Goal: Transaction & Acquisition: Purchase product/service

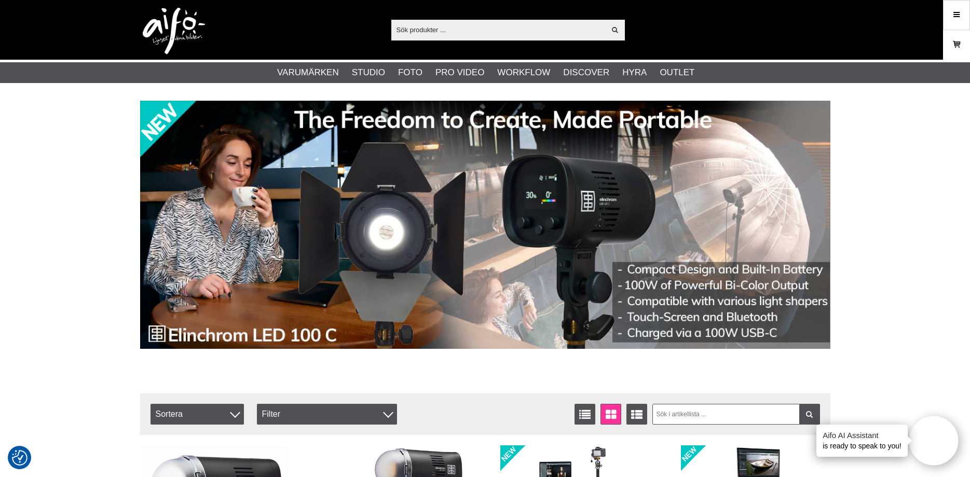
click at [959, 44] on icon at bounding box center [956, 44] width 10 height 11
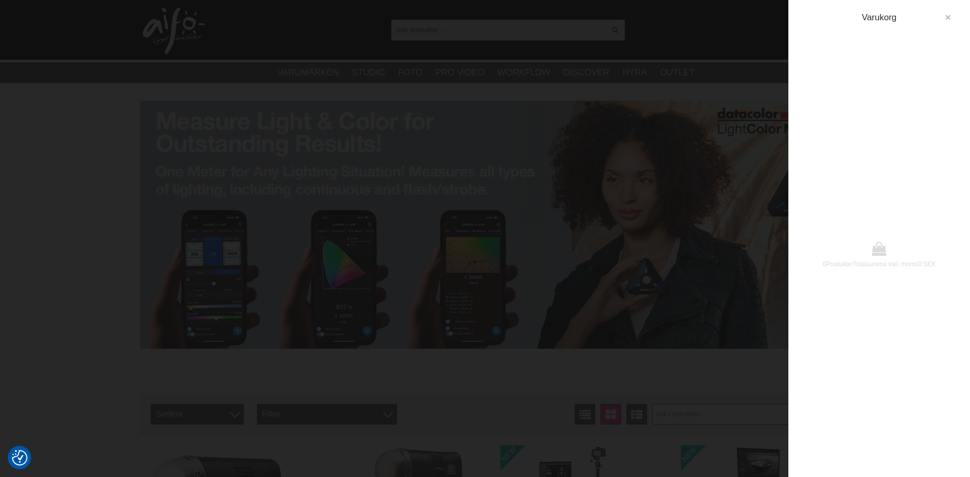
click at [943, 16] on button "button" at bounding box center [947, 17] width 19 height 19
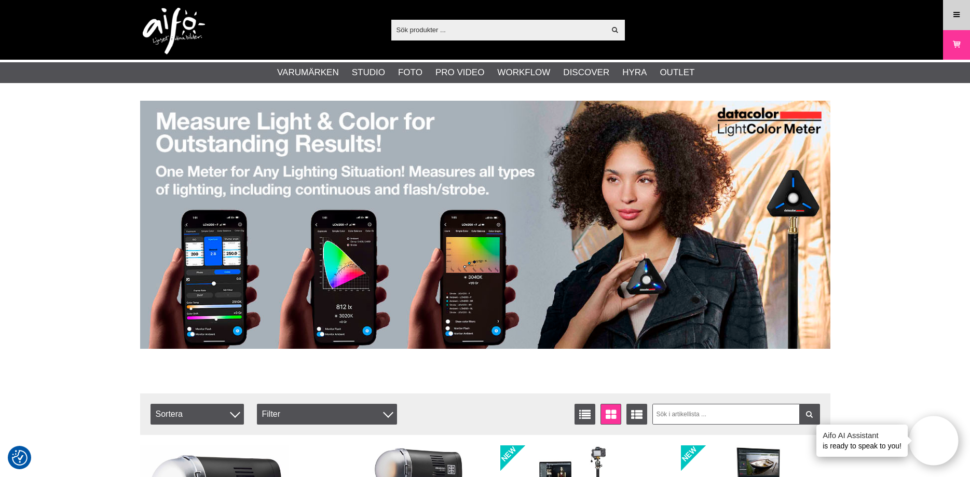
click at [958, 11] on icon at bounding box center [956, 14] width 9 height 11
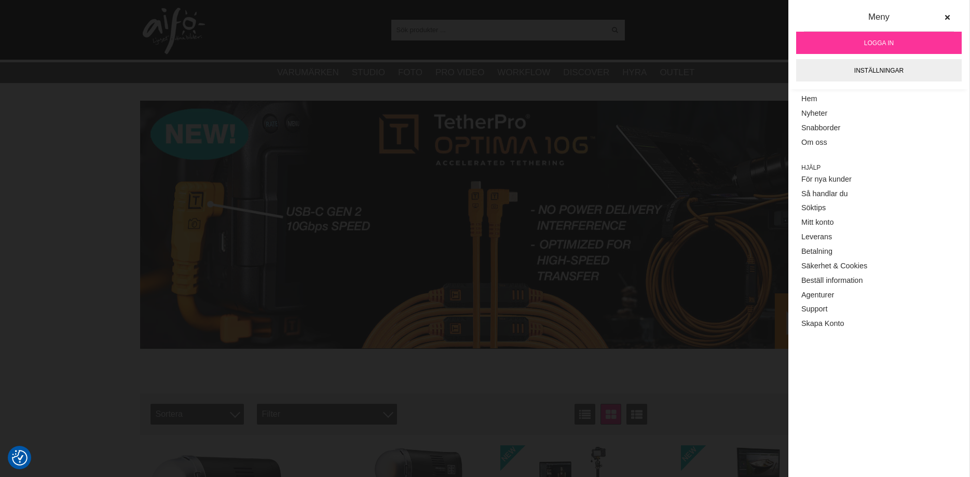
click at [886, 36] on link "Logga in" at bounding box center [879, 43] width 166 height 22
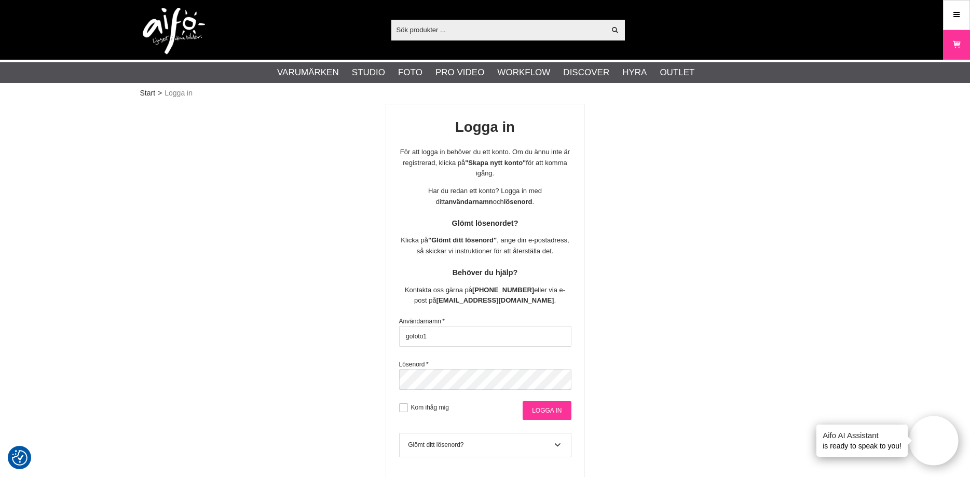
type input "gofoto1"
click at [554, 411] on input "Logga in" at bounding box center [547, 410] width 48 height 19
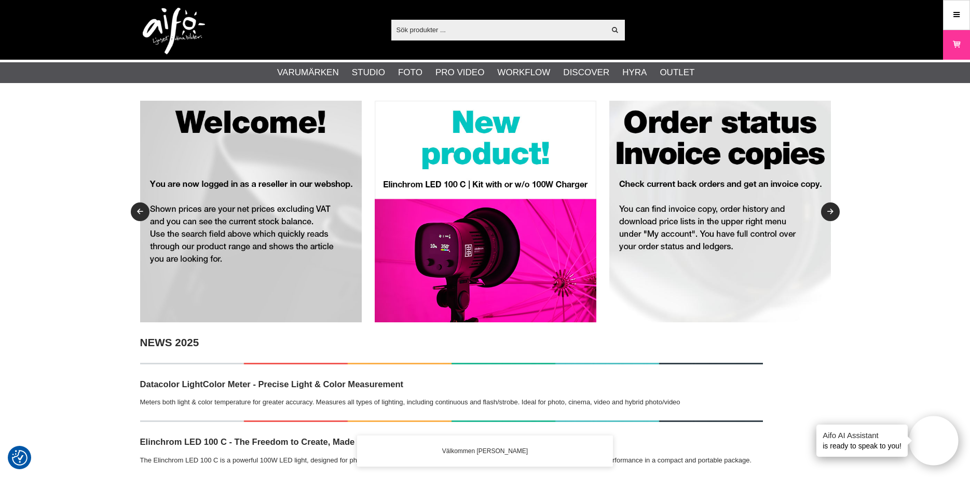
click at [451, 31] on input "text" at bounding box center [498, 30] width 214 height 16
paste input "1100130"
type input "1100130"
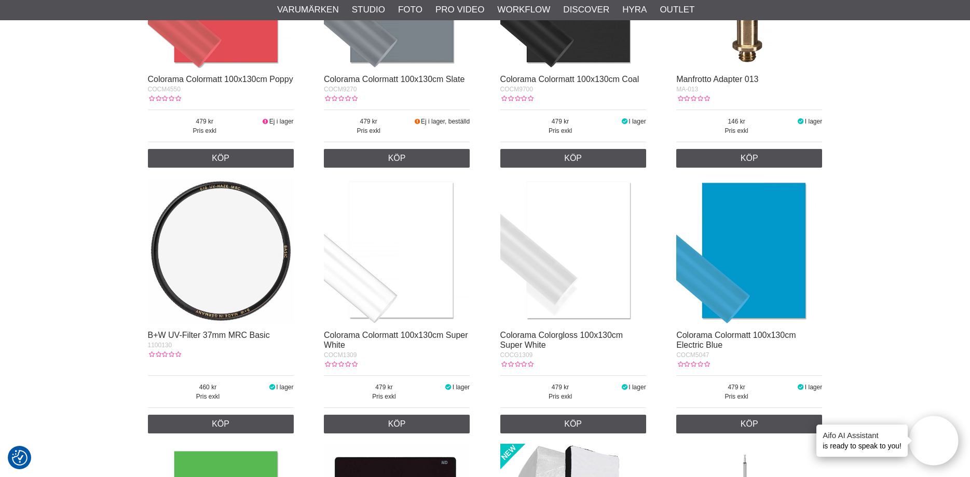
scroll to position [370, 0]
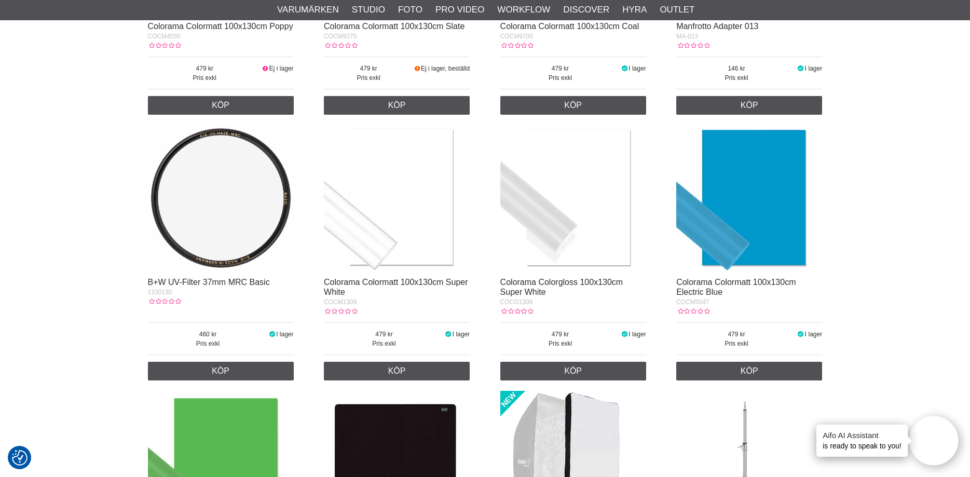
click at [221, 234] on img at bounding box center [221, 198] width 146 height 146
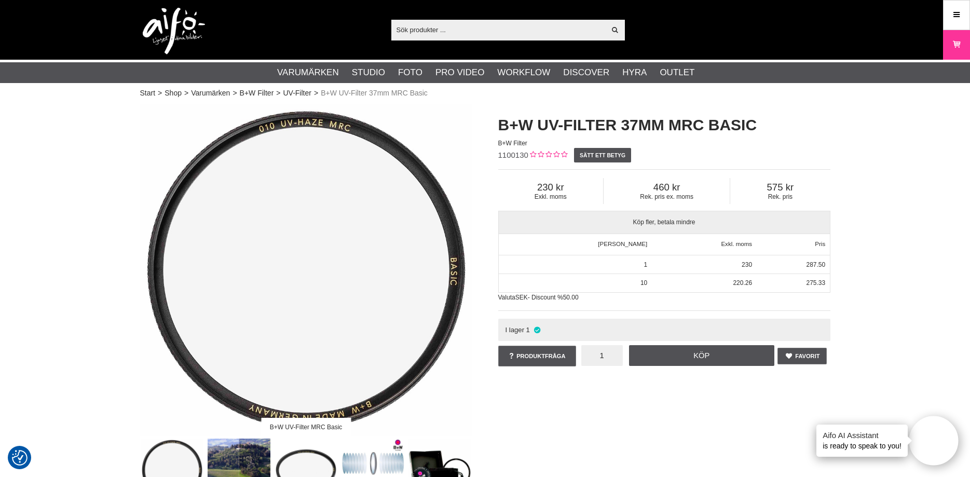
click at [613, 355] on input "1" at bounding box center [602, 355] width 42 height 21
type input "10"
click at [695, 356] on link "Köp" at bounding box center [701, 355] width 145 height 21
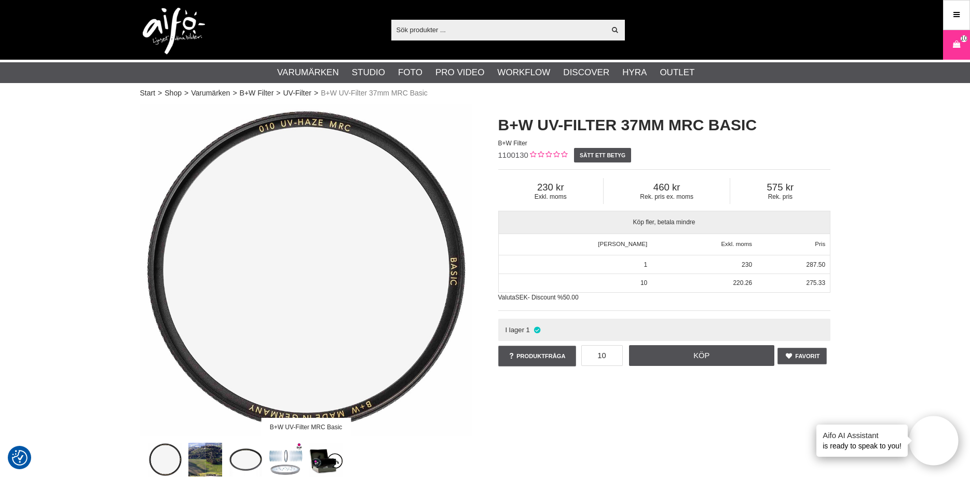
click at [441, 28] on input "text" at bounding box center [498, 30] width 214 height 16
paste input "1100131"
type input "1100131"
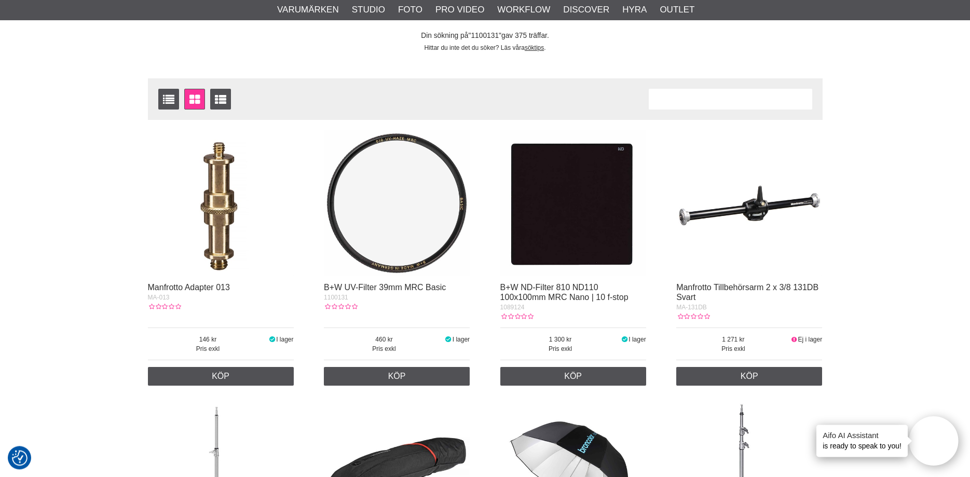
scroll to position [106, 0]
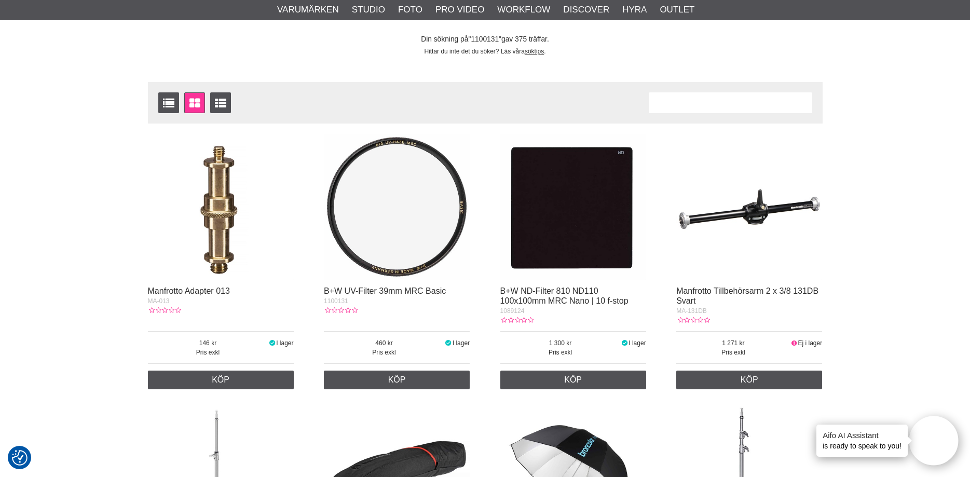
click at [419, 232] on img at bounding box center [397, 207] width 146 height 146
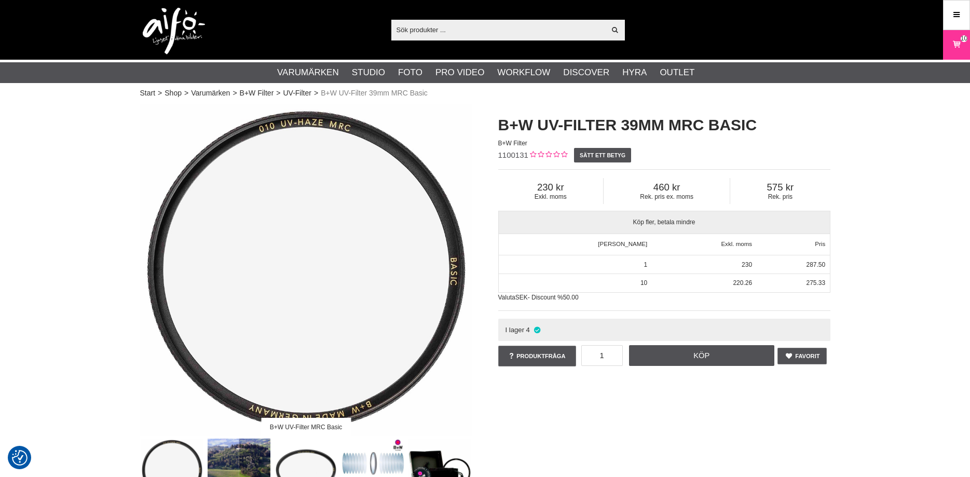
checkbox input "true"
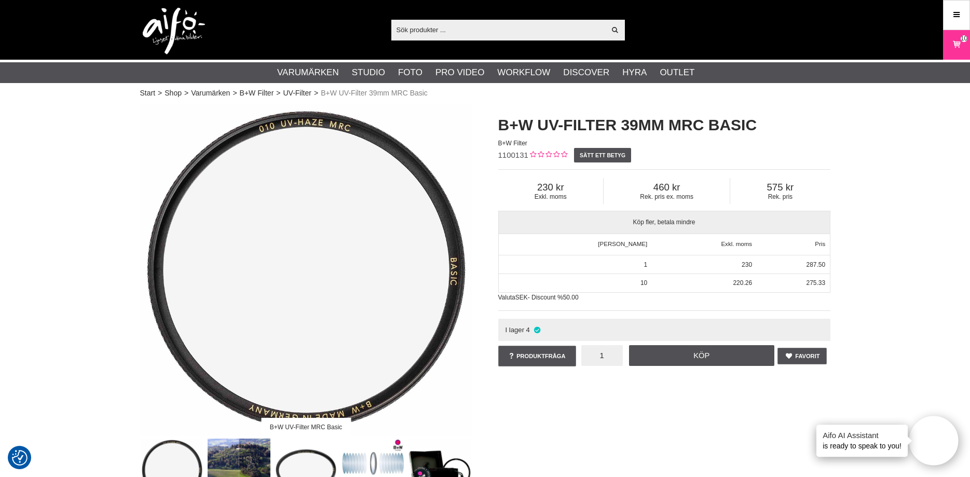
click at [609, 355] on input "1" at bounding box center [602, 355] width 42 height 21
type input "10"
click at [693, 359] on link "Köp" at bounding box center [701, 355] width 145 height 21
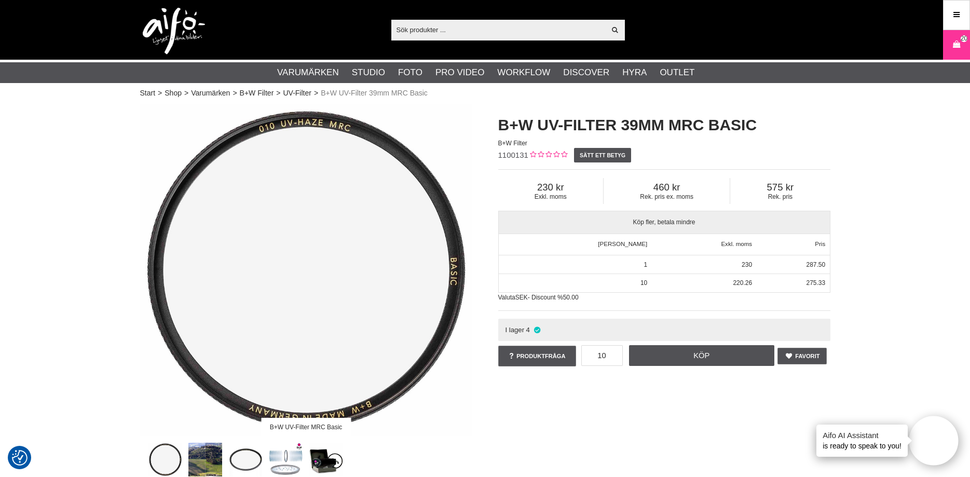
click at [479, 29] on input "text" at bounding box center [498, 30] width 214 height 16
paste input "1101498"
type input "1101498"
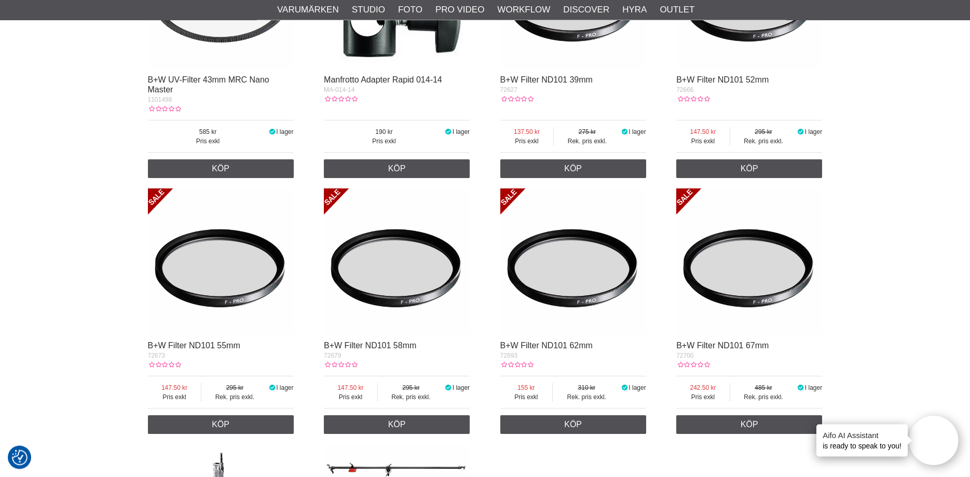
scroll to position [318, 0]
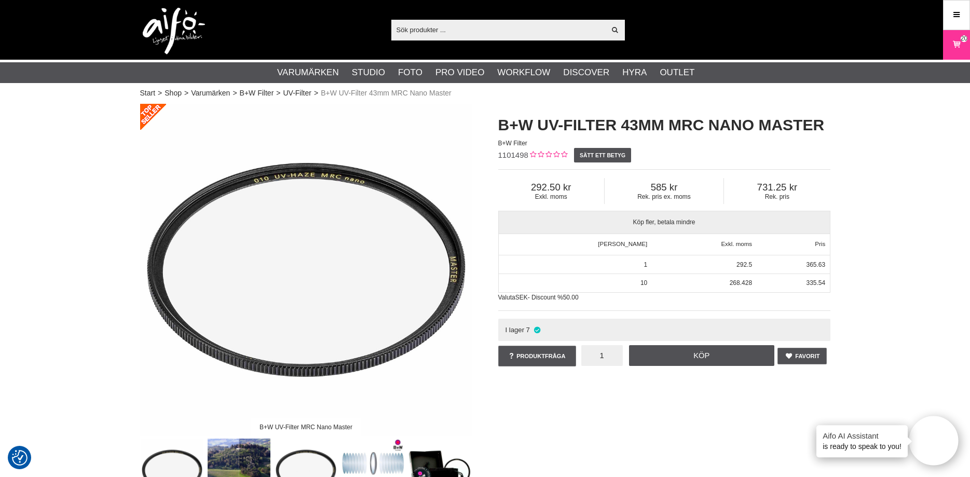
click at [603, 358] on input "1" at bounding box center [602, 355] width 42 height 21
type input "10"
click at [690, 358] on link "Köp" at bounding box center [701, 355] width 145 height 21
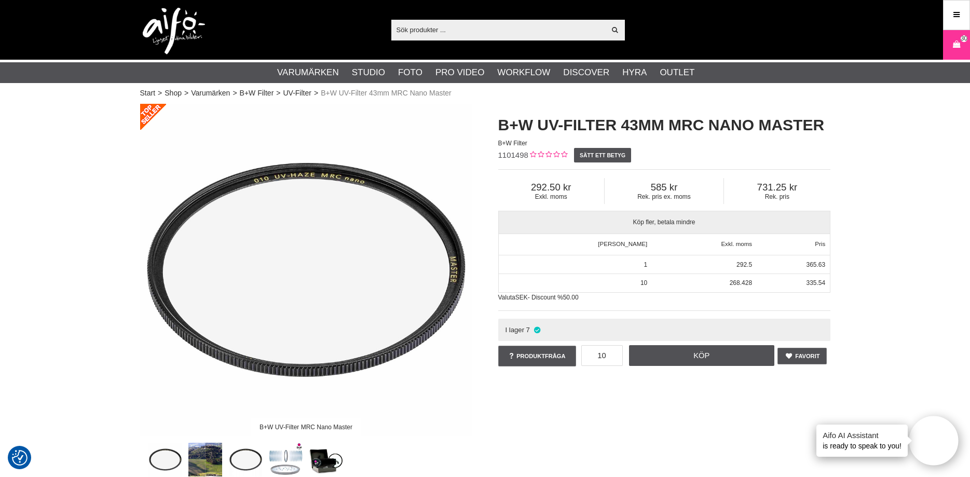
click at [466, 26] on input "text" at bounding box center [498, 30] width 214 height 16
paste input "1102670"
type input "1102670"
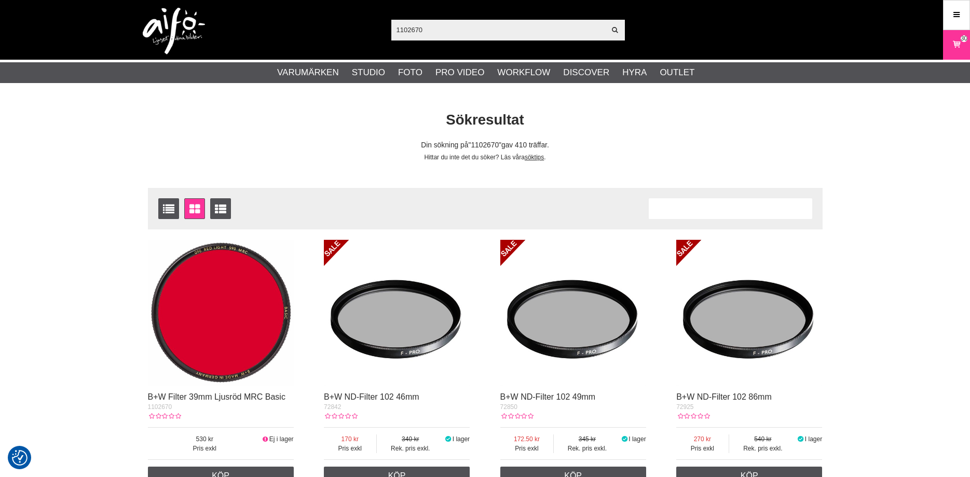
scroll to position [159, 0]
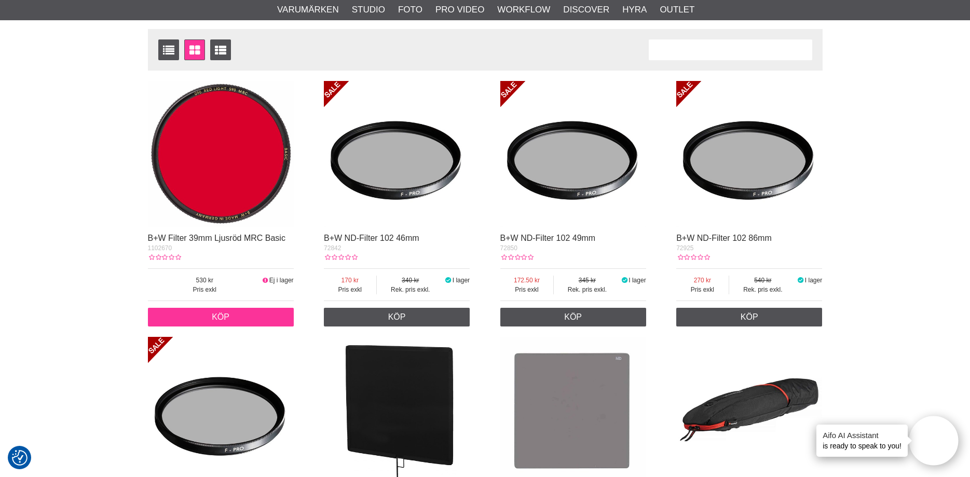
click at [215, 310] on link "Köp" at bounding box center [221, 317] width 146 height 19
click at [256, 181] on img at bounding box center [221, 154] width 146 height 146
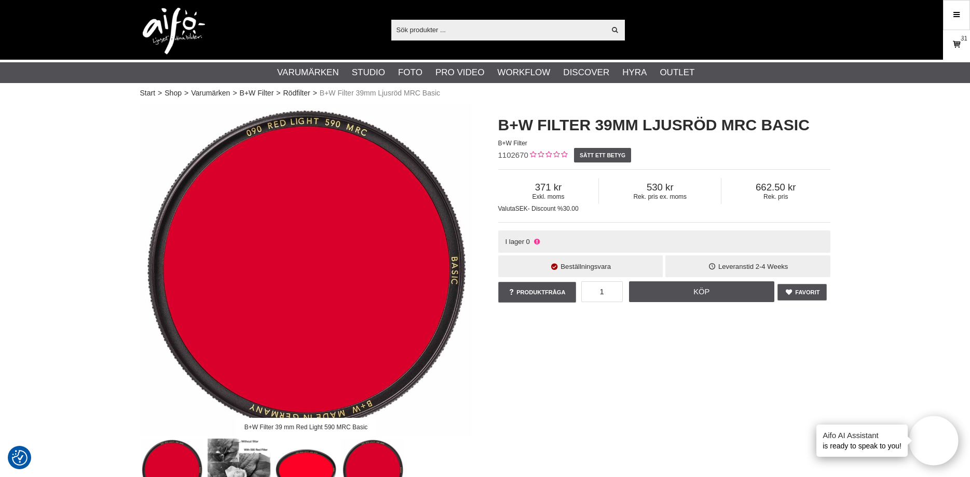
click at [954, 46] on icon at bounding box center [956, 44] width 10 height 11
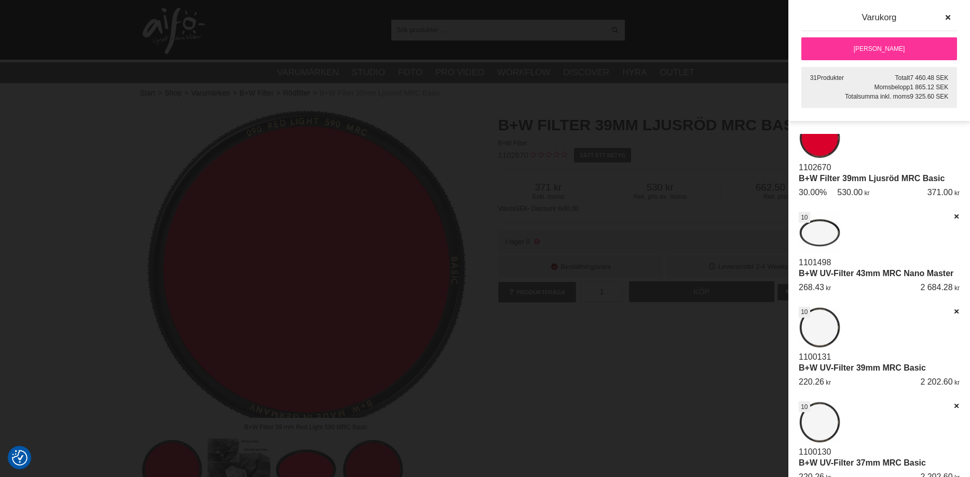
scroll to position [4, 0]
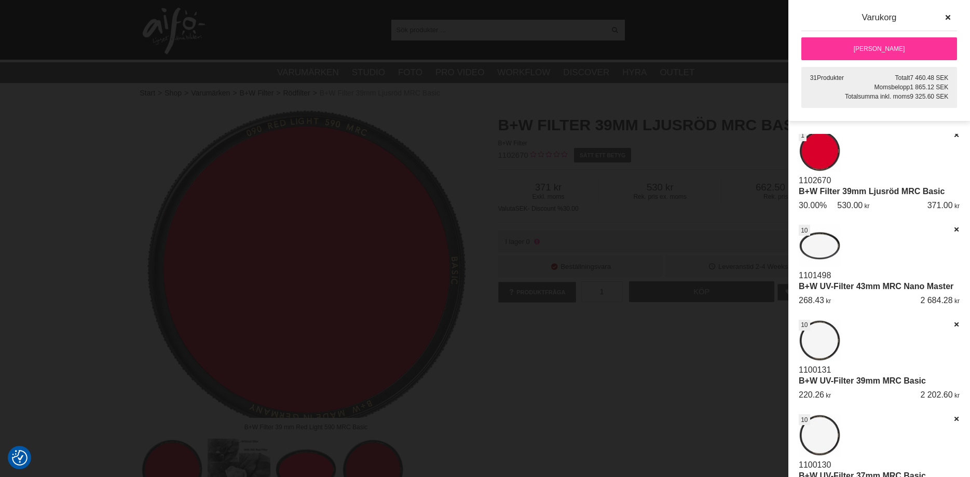
click at [878, 47] on link "[PERSON_NAME]" at bounding box center [879, 48] width 156 height 23
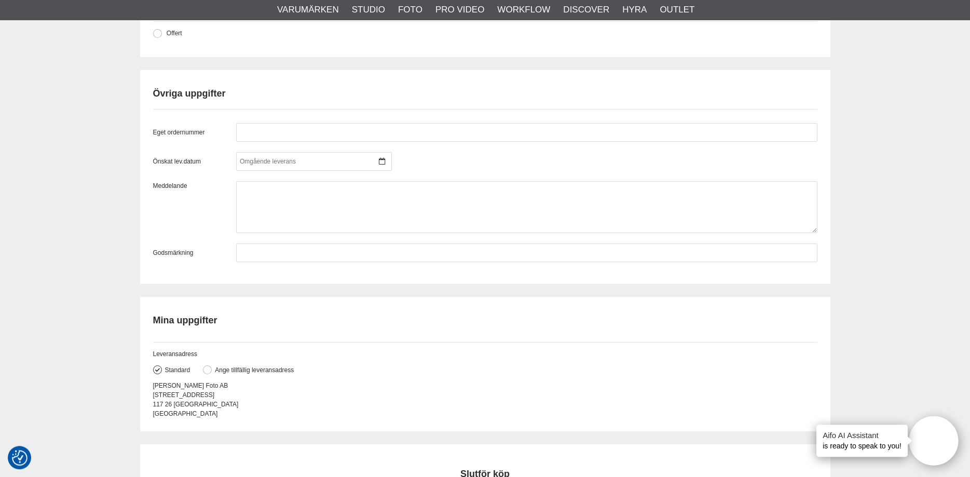
scroll to position [1006, 0]
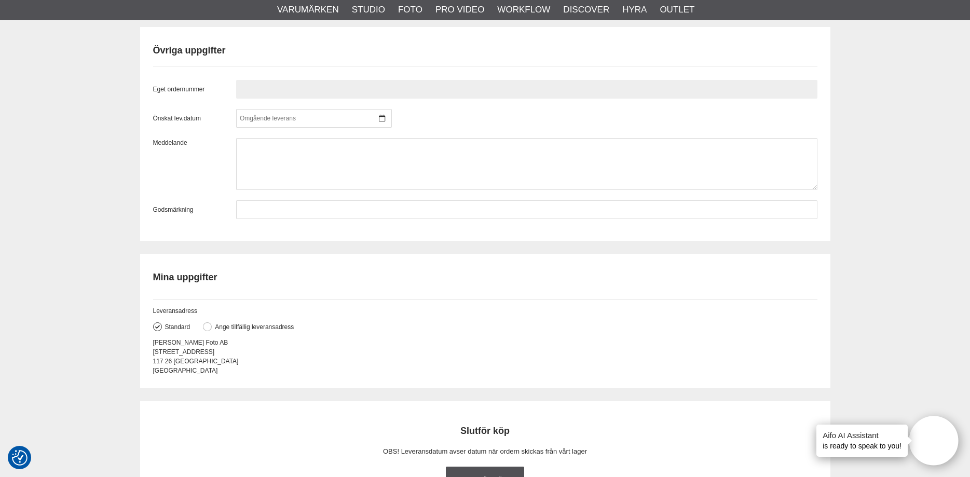
click at [266, 95] on input "text" at bounding box center [526, 89] width 581 height 19
type input "15398"
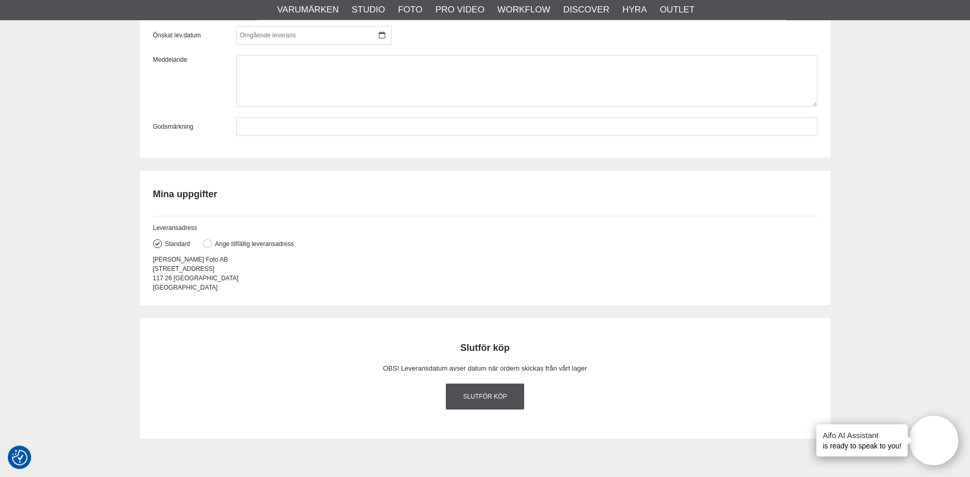
scroll to position [1164, 0]
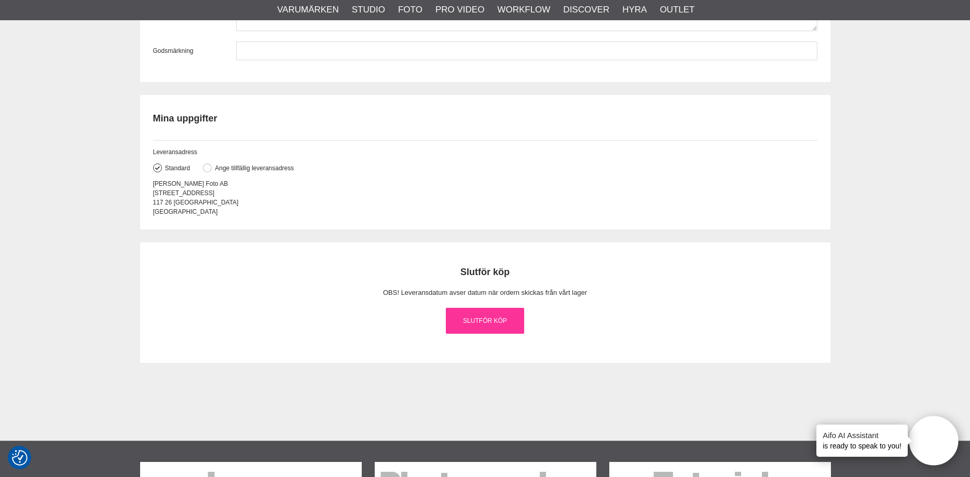
click at [491, 327] on link "Slutför köp" at bounding box center [485, 321] width 79 height 26
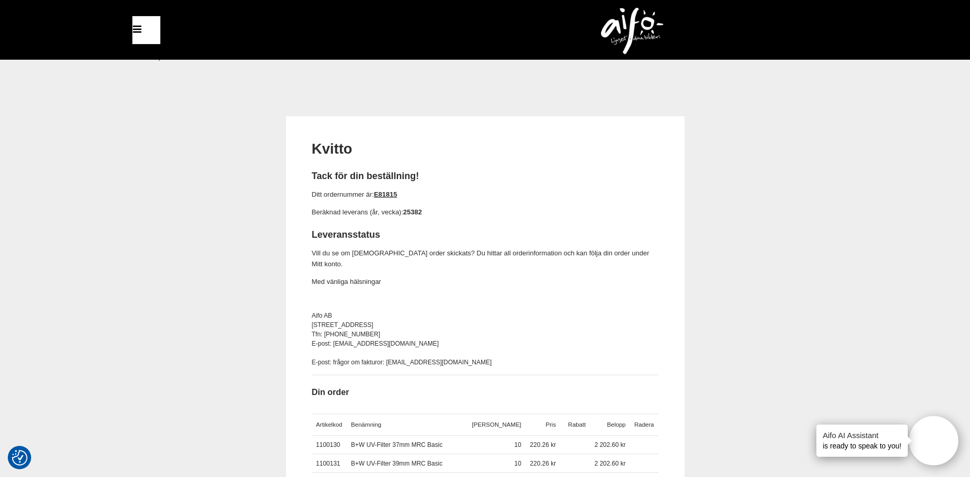
drag, startPoint x: 403, startPoint y: 195, endPoint x: 376, endPoint y: 199, distance: 27.7
click at [376, 199] on p "Ditt ordernummer är: E81815" at bounding box center [485, 194] width 347 height 11
copy p "Ditt ordernummer är: E81815"
click at [137, 25] on icon at bounding box center [137, 29] width 12 height 15
click at [135, 30] on icon at bounding box center [137, 29] width 12 height 15
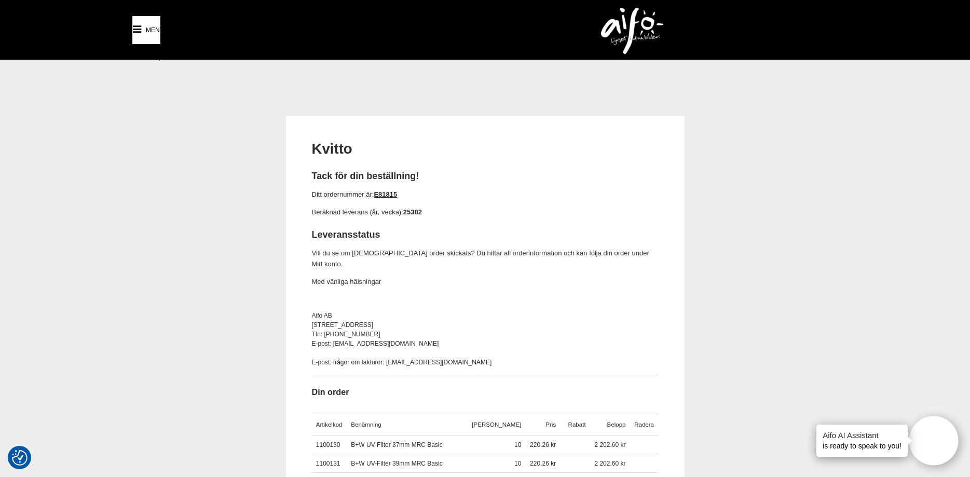
click at [160, 28] on span "Meny" at bounding box center [155, 29] width 18 height 9
click at [627, 25] on img at bounding box center [632, 31] width 62 height 47
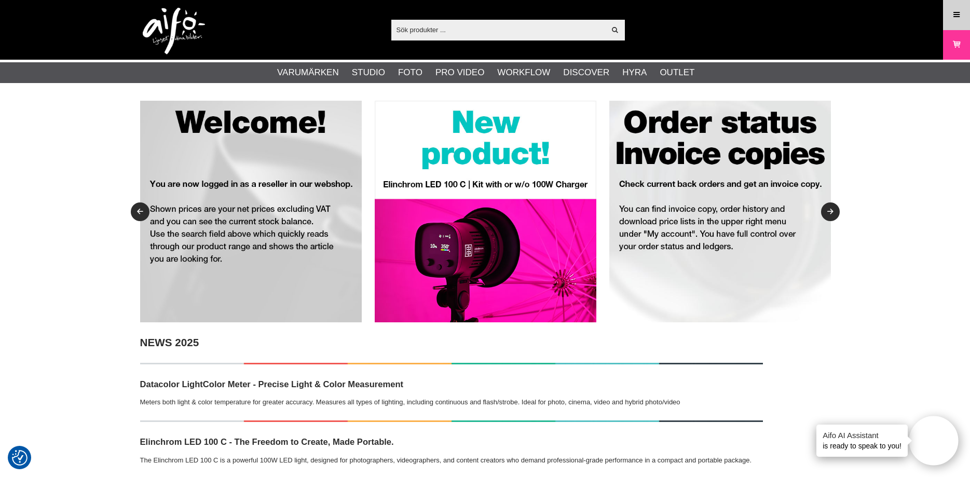
click at [955, 15] on icon at bounding box center [956, 14] width 9 height 11
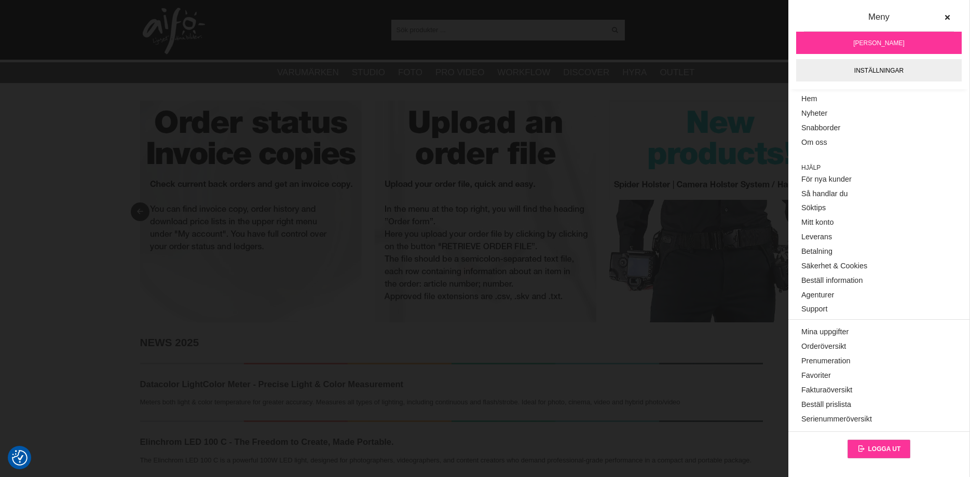
click at [882, 448] on span "Logga ut" at bounding box center [884, 448] width 33 height 7
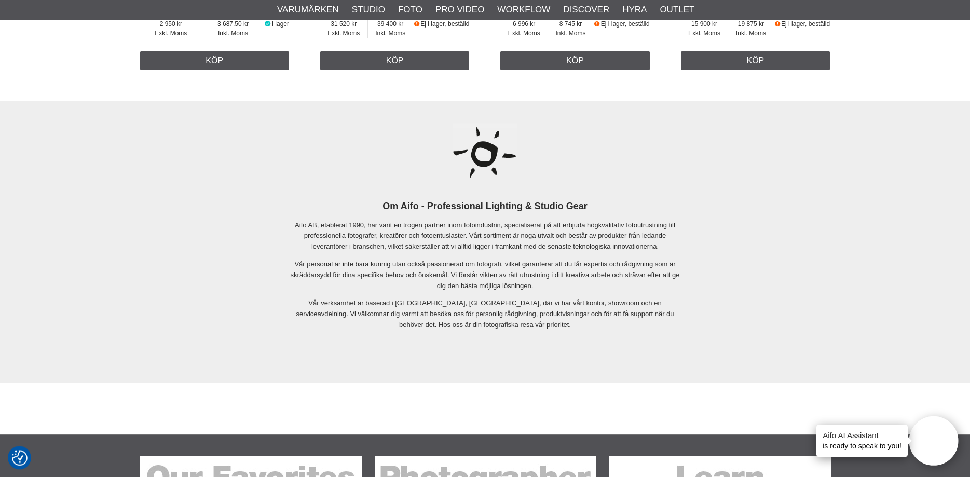
scroll to position [2064, 0]
